Goal: Transaction & Acquisition: Download file/media

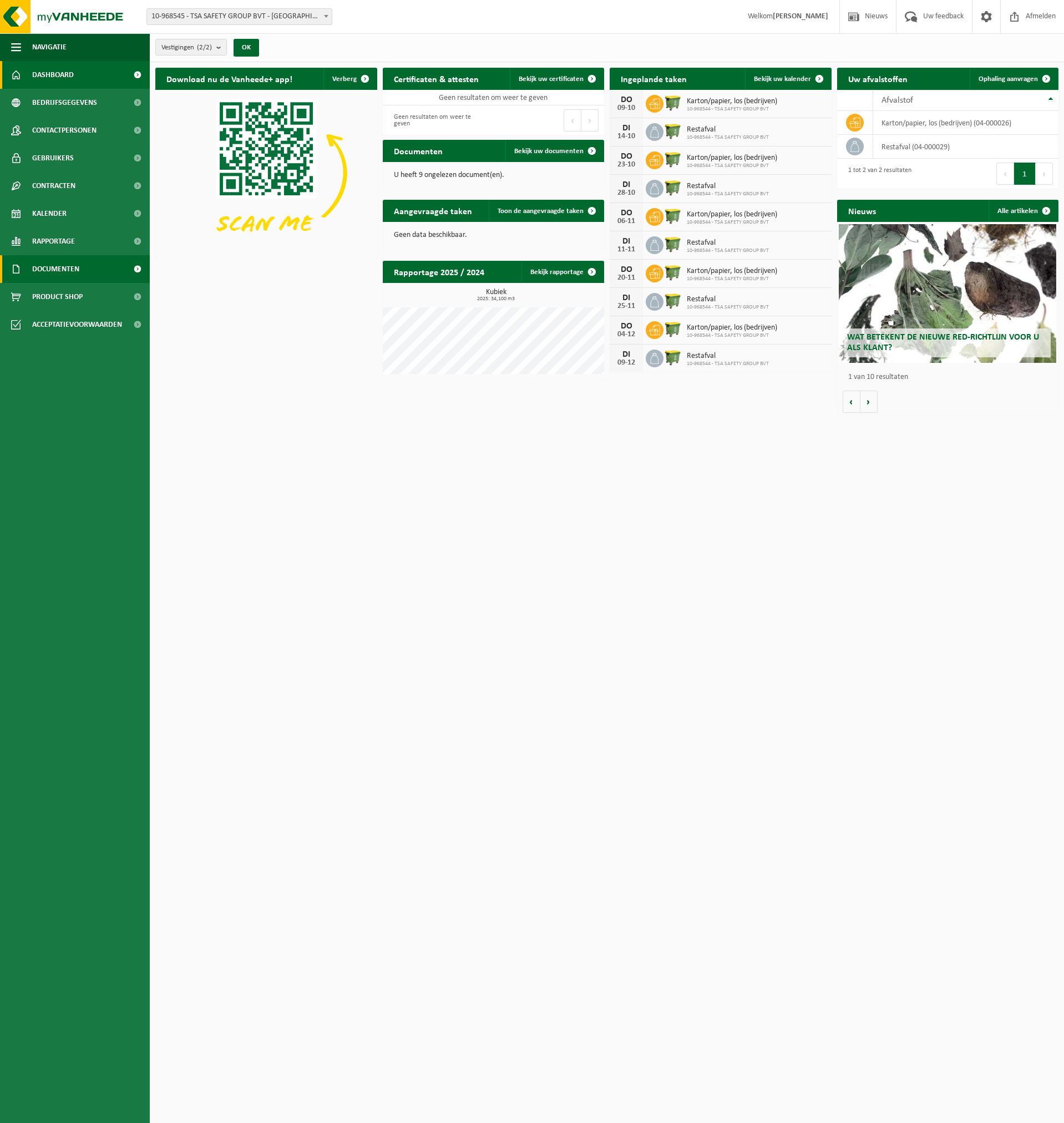
click at [52, 269] on span "Documenten" at bounding box center [56, 269] width 47 height 28
click at [54, 293] on span "Facturen" at bounding box center [48, 297] width 29 height 21
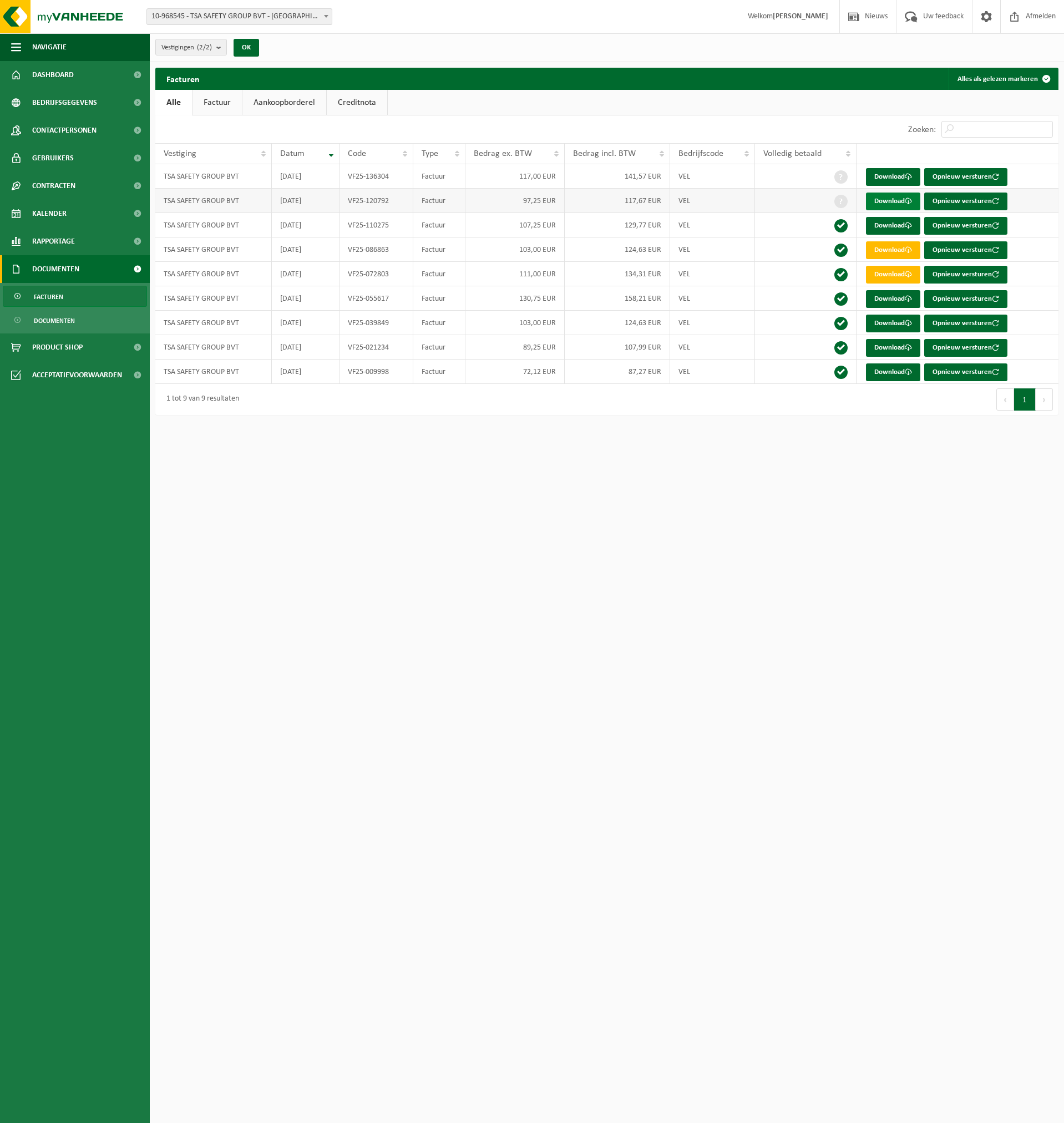
click at [891, 198] on link "Download" at bounding box center [892, 201] width 54 height 18
drag, startPoint x: 1041, startPoint y: 13, endPoint x: 1005, endPoint y: 693, distance: 681.0
click at [1041, 13] on span "Afmelden" at bounding box center [1040, 16] width 35 height 33
